Goal: Task Accomplishment & Management: Use online tool/utility

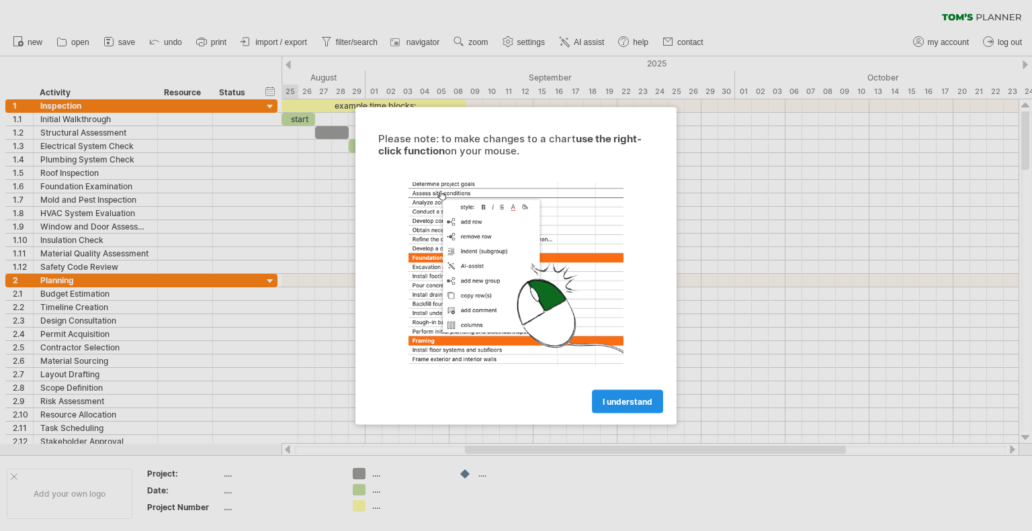
click at [633, 402] on span "I understand" at bounding box center [628, 401] width 50 height 10
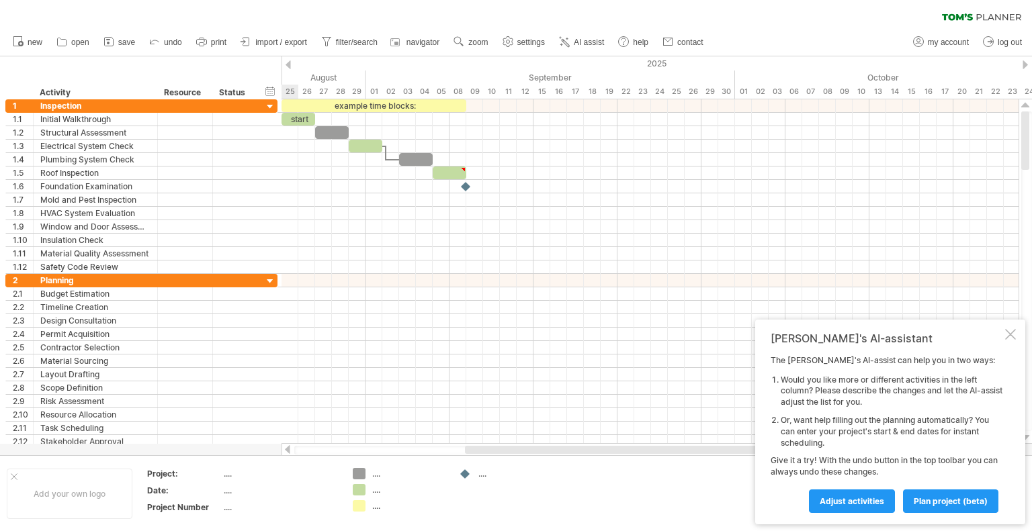
click at [1008, 337] on div at bounding box center [1010, 334] width 11 height 11
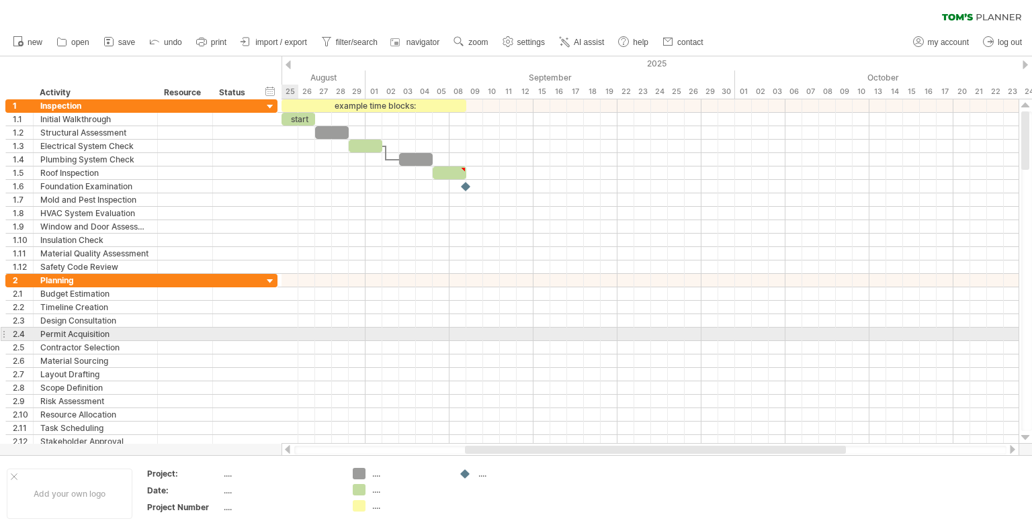
click at [1031, 189] on div at bounding box center [1026, 272] width 11 height 320
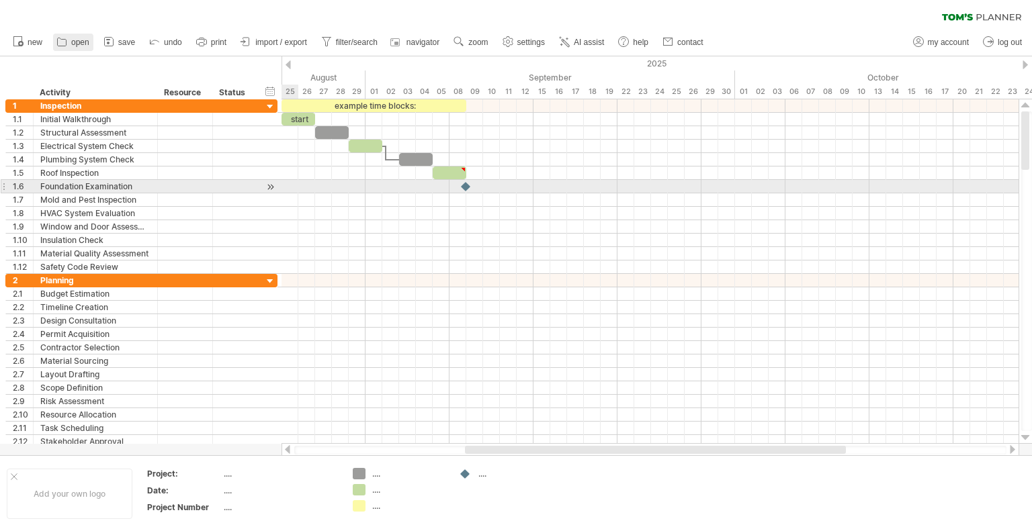
click at [56, 36] on icon at bounding box center [61, 41] width 13 height 13
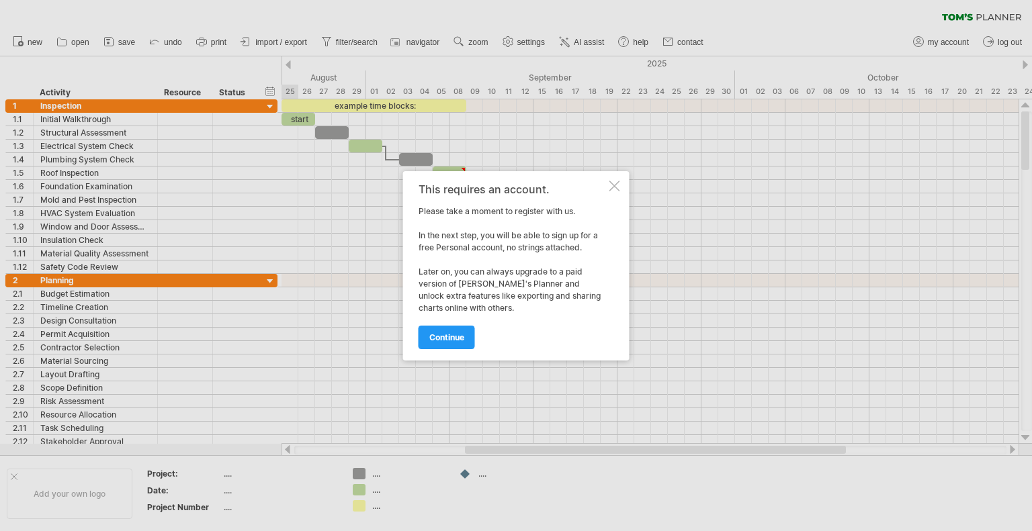
click at [30, 48] on div at bounding box center [516, 265] width 1032 height 531
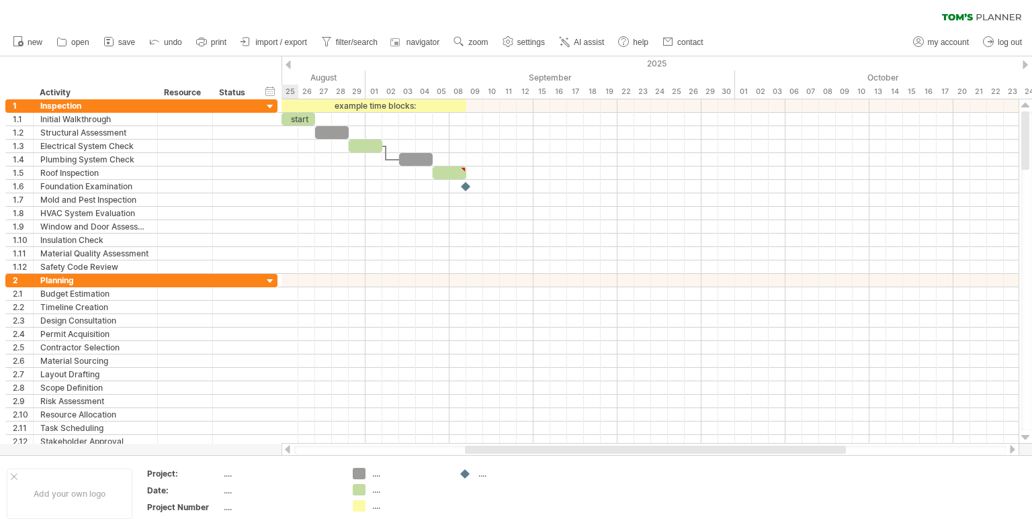
click at [30, 58] on div "hide start/end/duration show start/end/duration ******** Activity ******** Reso…" at bounding box center [140, 77] width 281 height 43
click at [38, 50] on link "new" at bounding box center [27, 42] width 37 height 17
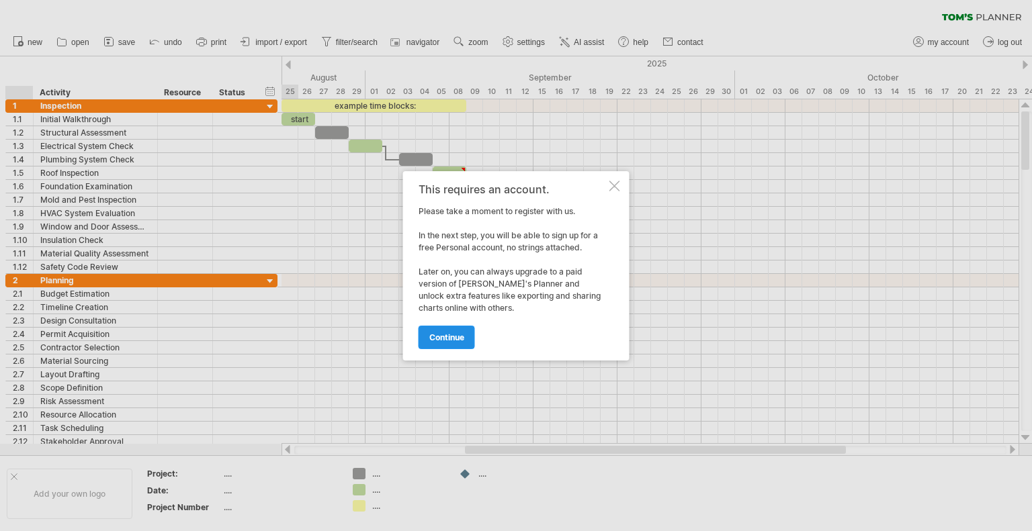
click at [454, 347] on link "continue" at bounding box center [446, 338] width 56 height 24
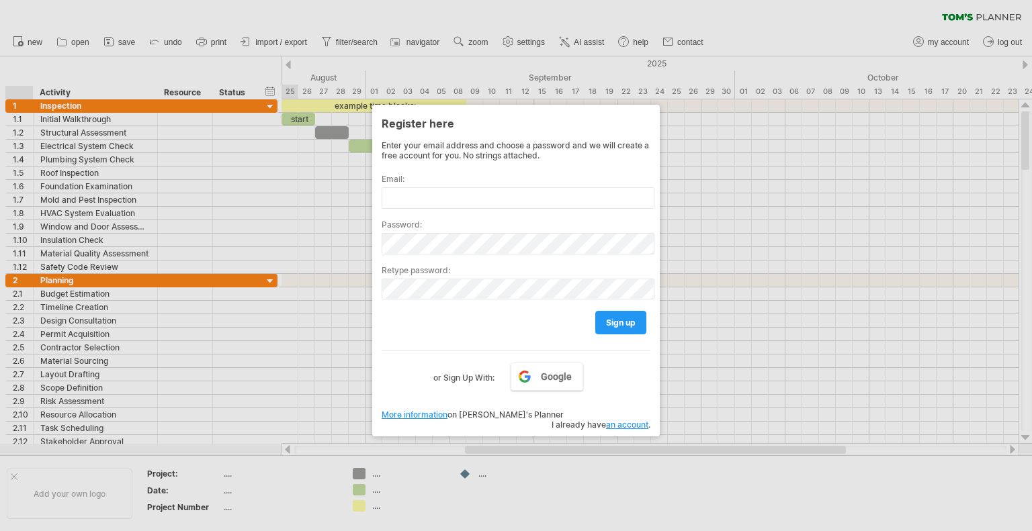
click at [744, 398] on div at bounding box center [516, 265] width 1032 height 531
